Goal: Task Accomplishment & Management: Manage account settings

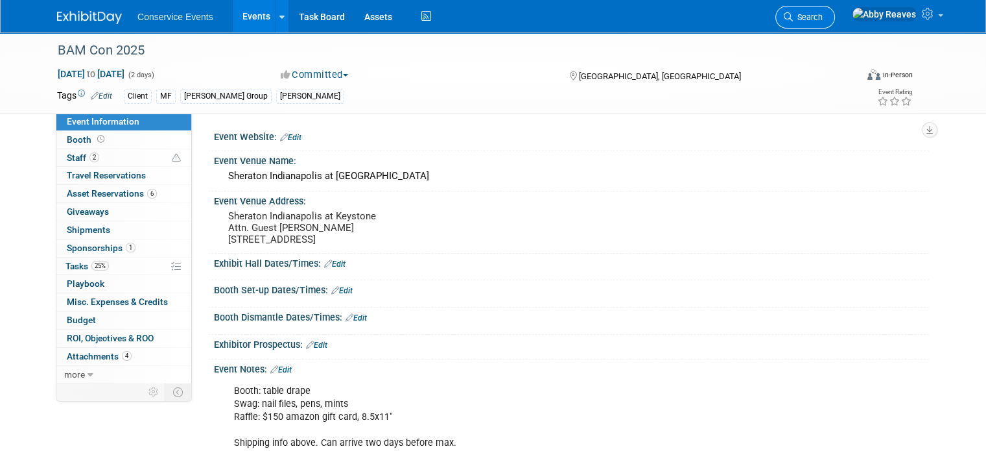
click at [834, 14] on link "Search" at bounding box center [805, 17] width 60 height 23
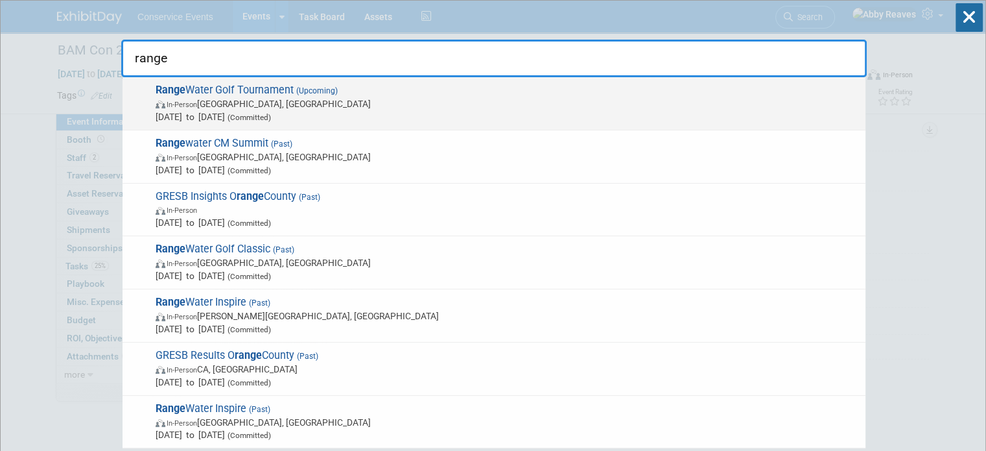
type input "range"
click at [329, 112] on span "[DATE] to [DATE] (Committed)" at bounding box center [507, 116] width 703 height 13
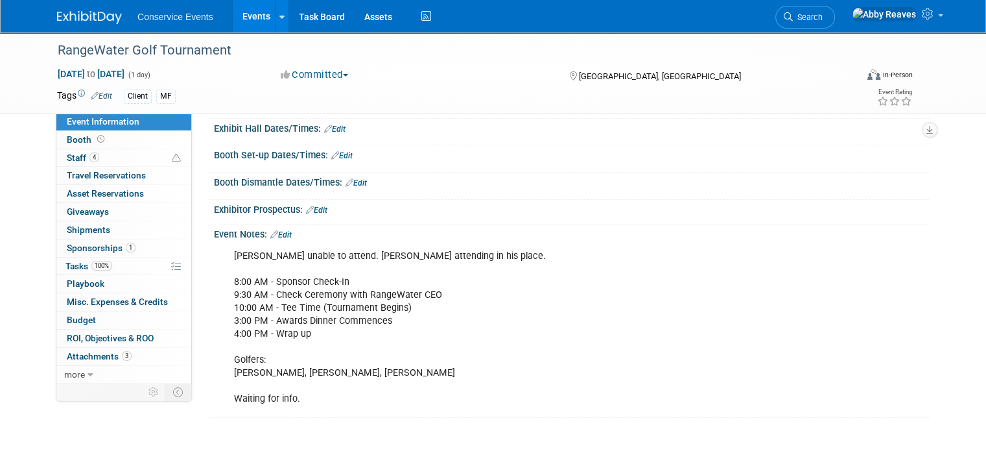
scroll to position [130, 0]
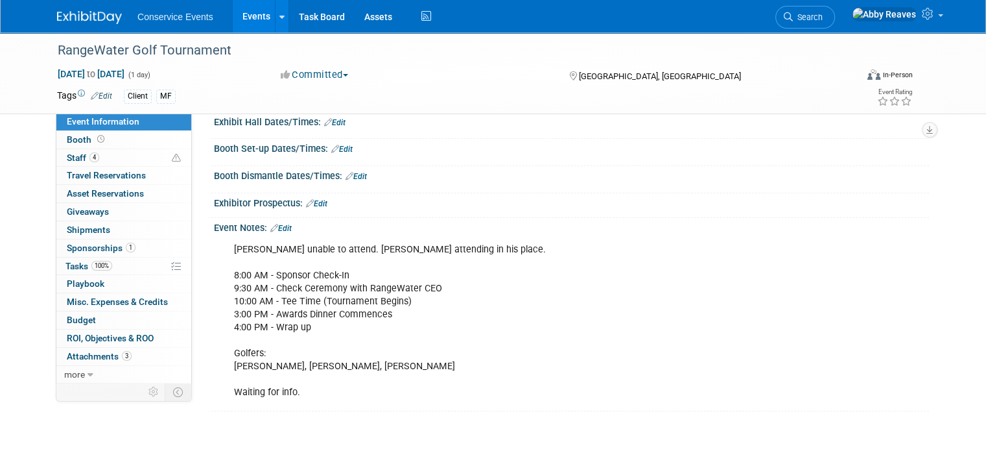
click at [319, 301] on div "Zach unable to attend. Mike Doucette attending in his place. 8:00 AM - Sponsor …" at bounding box center [507, 321] width 565 height 169
click at [280, 224] on link "Edit" at bounding box center [280, 228] width 21 height 9
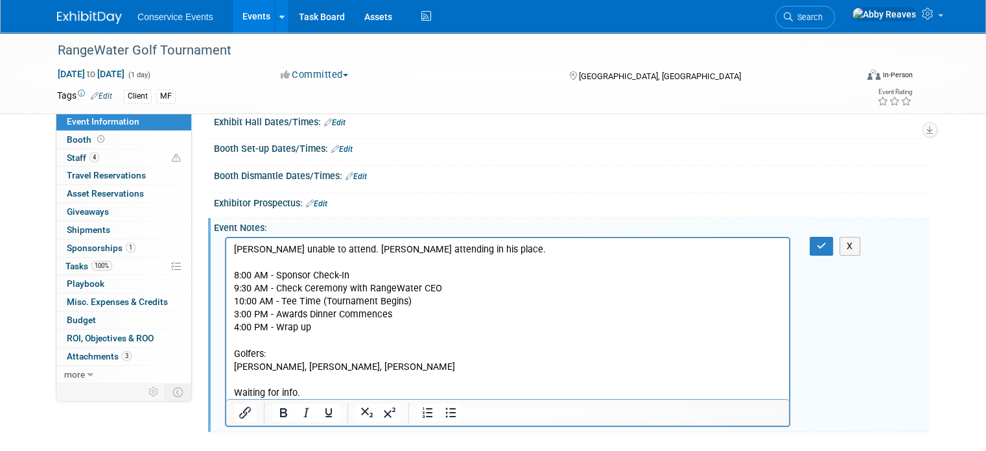
scroll to position [0, 0]
drag, startPoint x: 392, startPoint y: 362, endPoint x: 231, endPoint y: 355, distance: 160.3
click at [231, 355] on html "Zach unable to attend. Mike Doucette attending in his place. 8:00 AM - Sponsor …" at bounding box center [507, 317] width 563 height 161
copy p "Golfers: Chris Peifer, Scott Buehrle, Kyle Vick"
drag, startPoint x: 827, startPoint y: 246, endPoint x: 573, endPoint y: 5, distance: 350.8
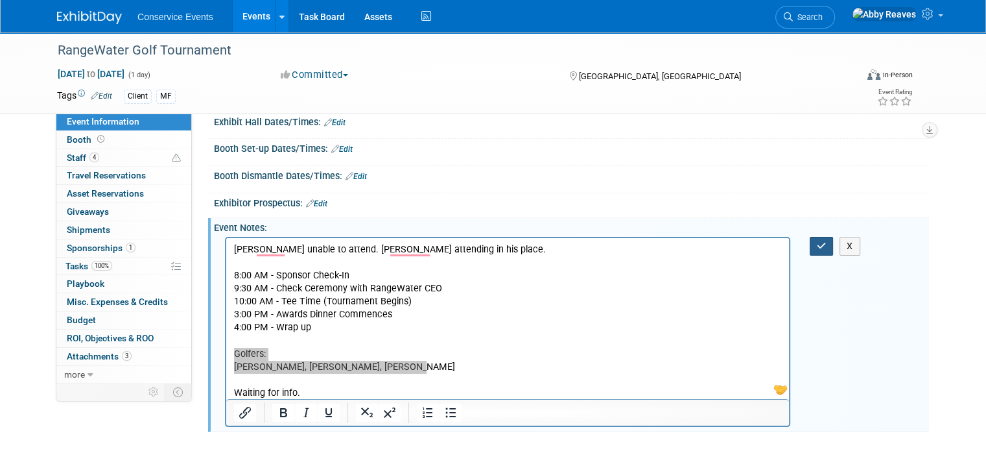
click at [827, 246] on icon "button" at bounding box center [822, 245] width 10 height 9
